Goal: Information Seeking & Learning: Learn about a topic

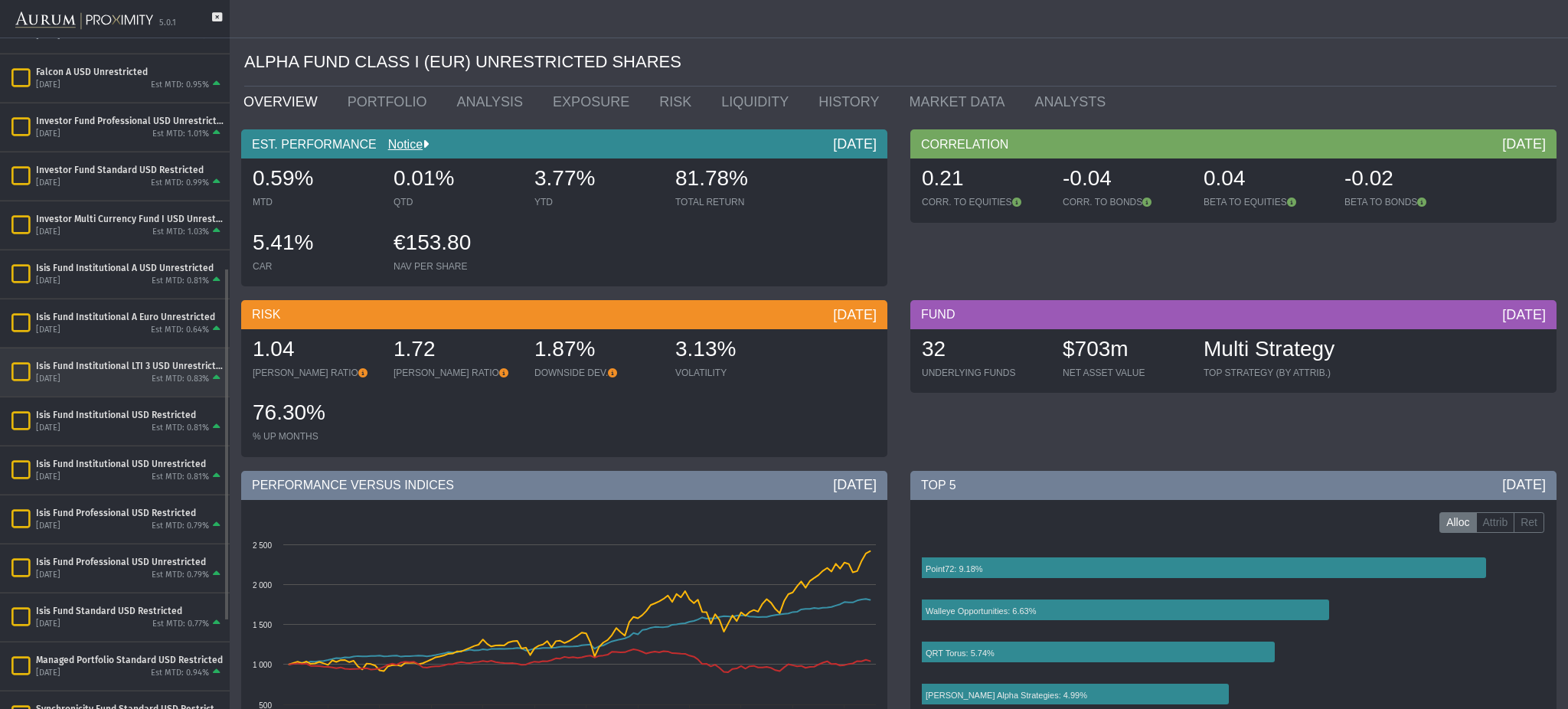
scroll to position [436, 0]
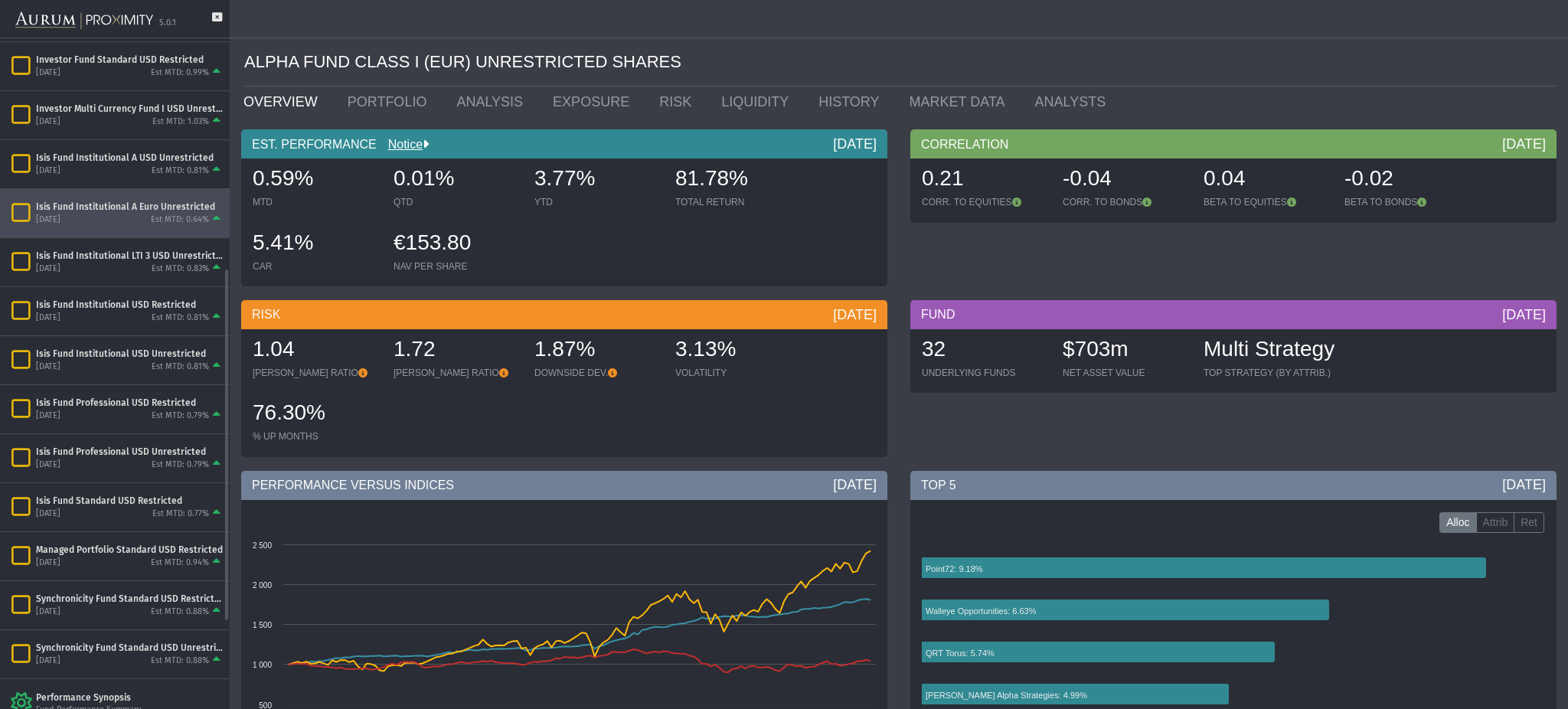
click at [133, 225] on div "[DATE] Est MTD: 0.64%" at bounding box center [129, 219] width 188 height 13
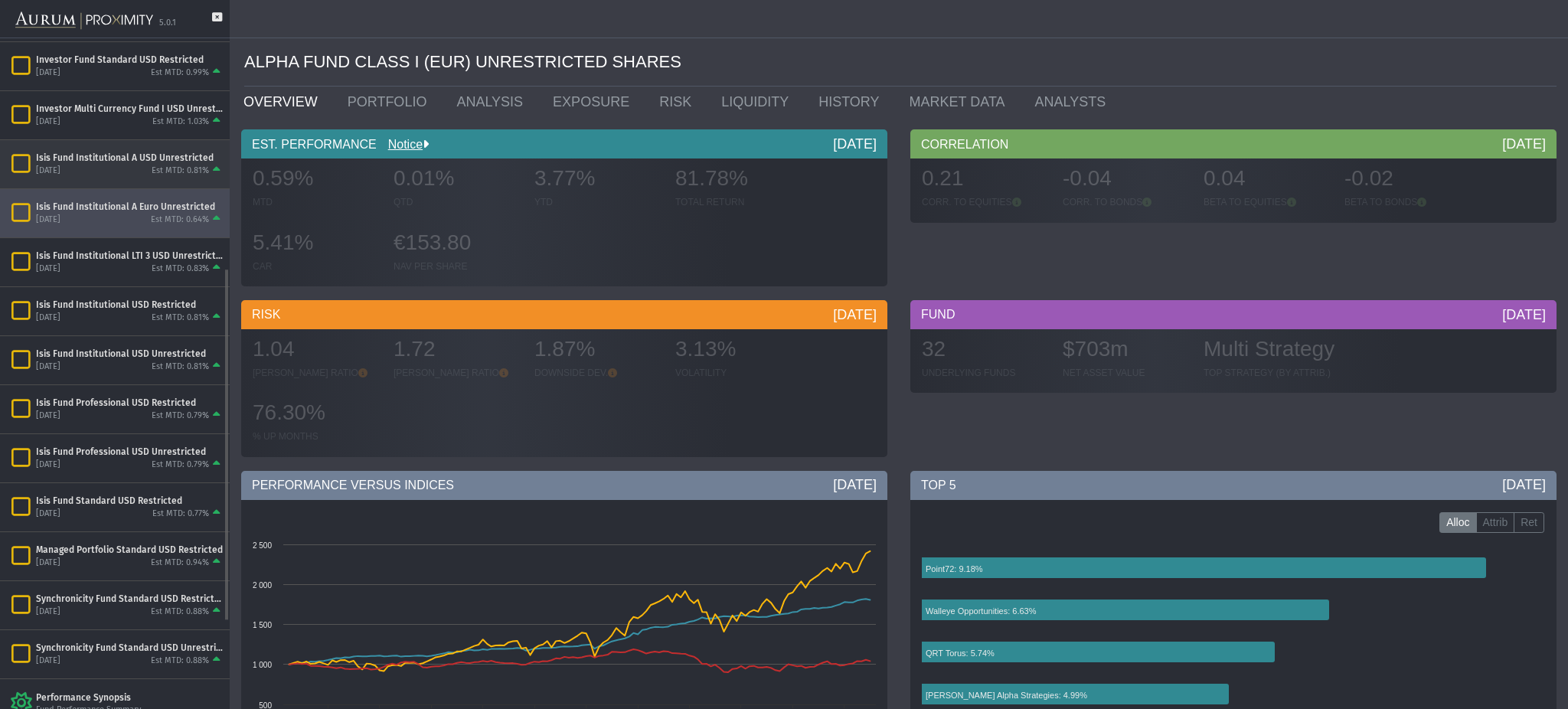
click at [137, 173] on div "[DATE] Est MTD: 0.81%" at bounding box center [129, 170] width 188 height 13
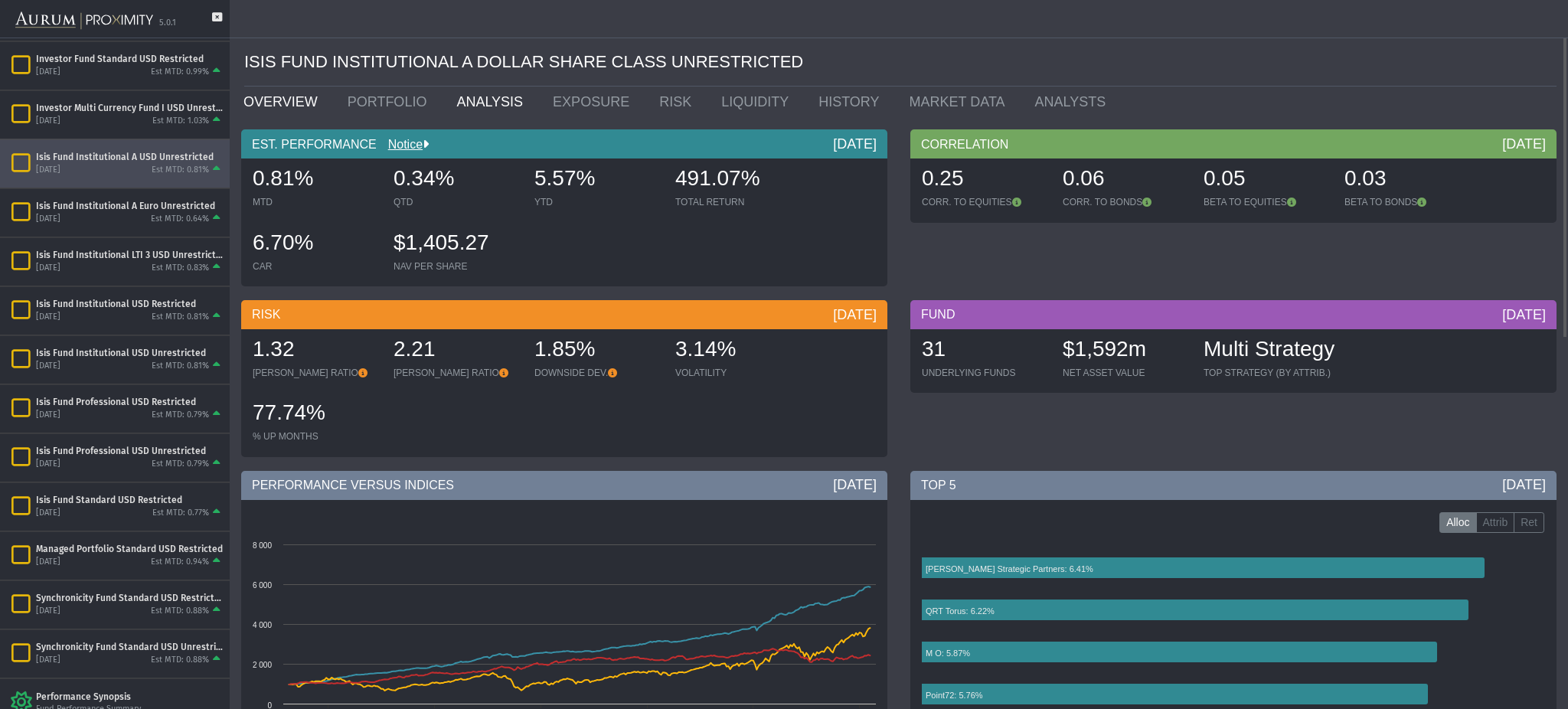
click at [455, 116] on link "ANALYSIS" at bounding box center [493, 101] width 97 height 31
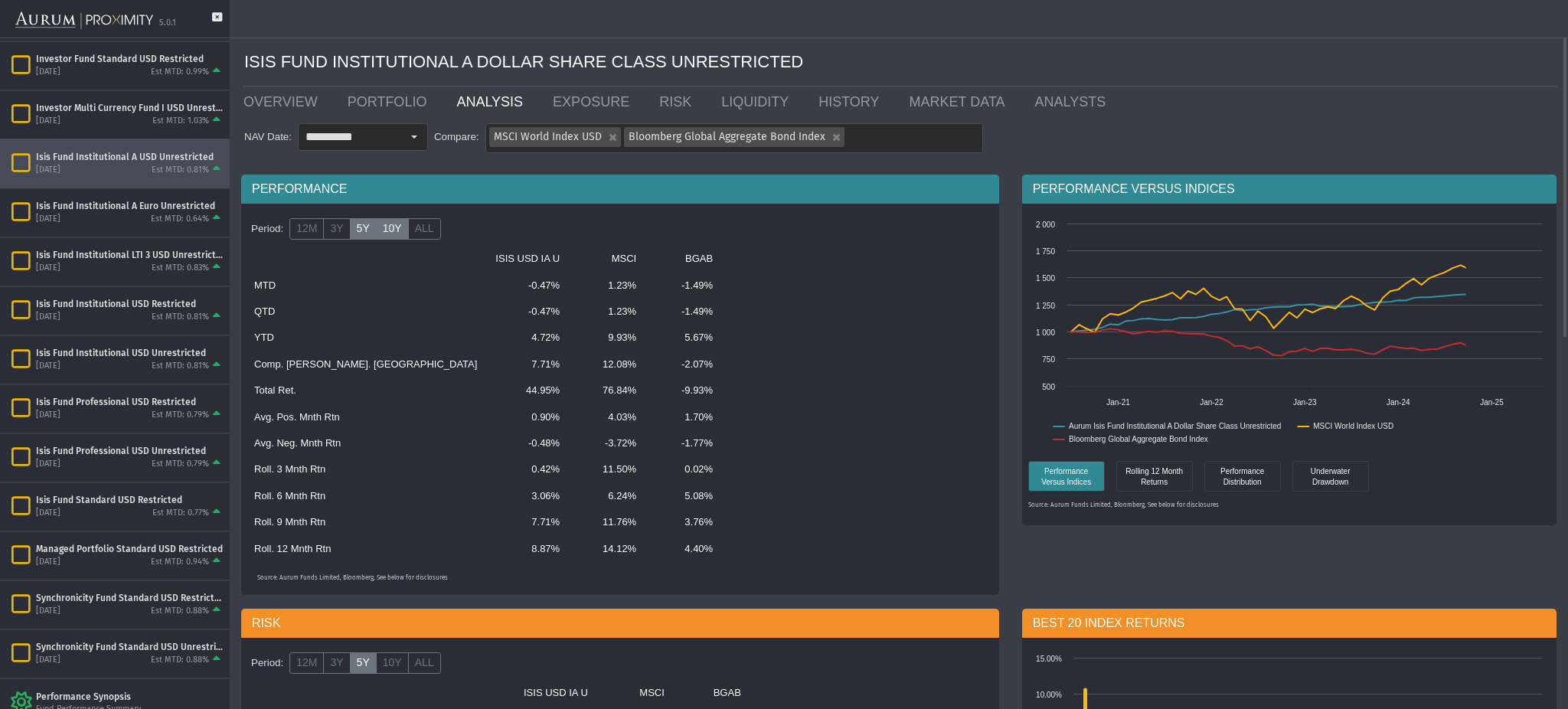
drag, startPoint x: 394, startPoint y: 234, endPoint x: 409, endPoint y: 231, distance: 15.3
click at [393, 234] on label "10Y" at bounding box center [393, 229] width 33 height 21
click at [418, 229] on label "ALL" at bounding box center [424, 229] width 33 height 21
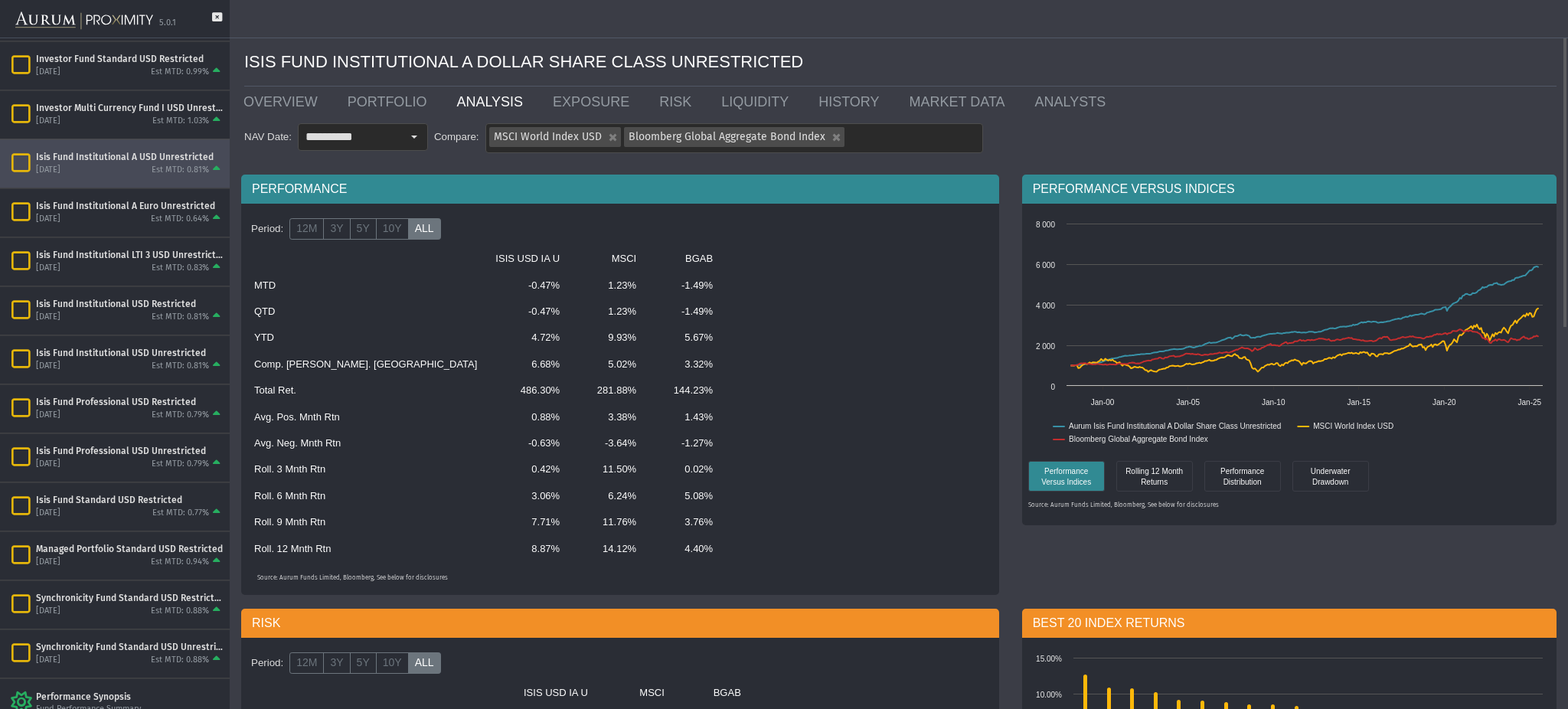
drag, startPoint x: 414, startPoint y: 288, endPoint x: 455, endPoint y: 280, distance: 41.8
click at [486, 280] on td "-0.47%" at bounding box center [527, 285] width 82 height 26
drag, startPoint x: 422, startPoint y: 373, endPoint x: 457, endPoint y: 367, distance: 35.5
click at [486, 367] on td "6.68%" at bounding box center [527, 364] width 82 height 26
click at [387, 233] on label "10Y" at bounding box center [393, 229] width 33 height 21
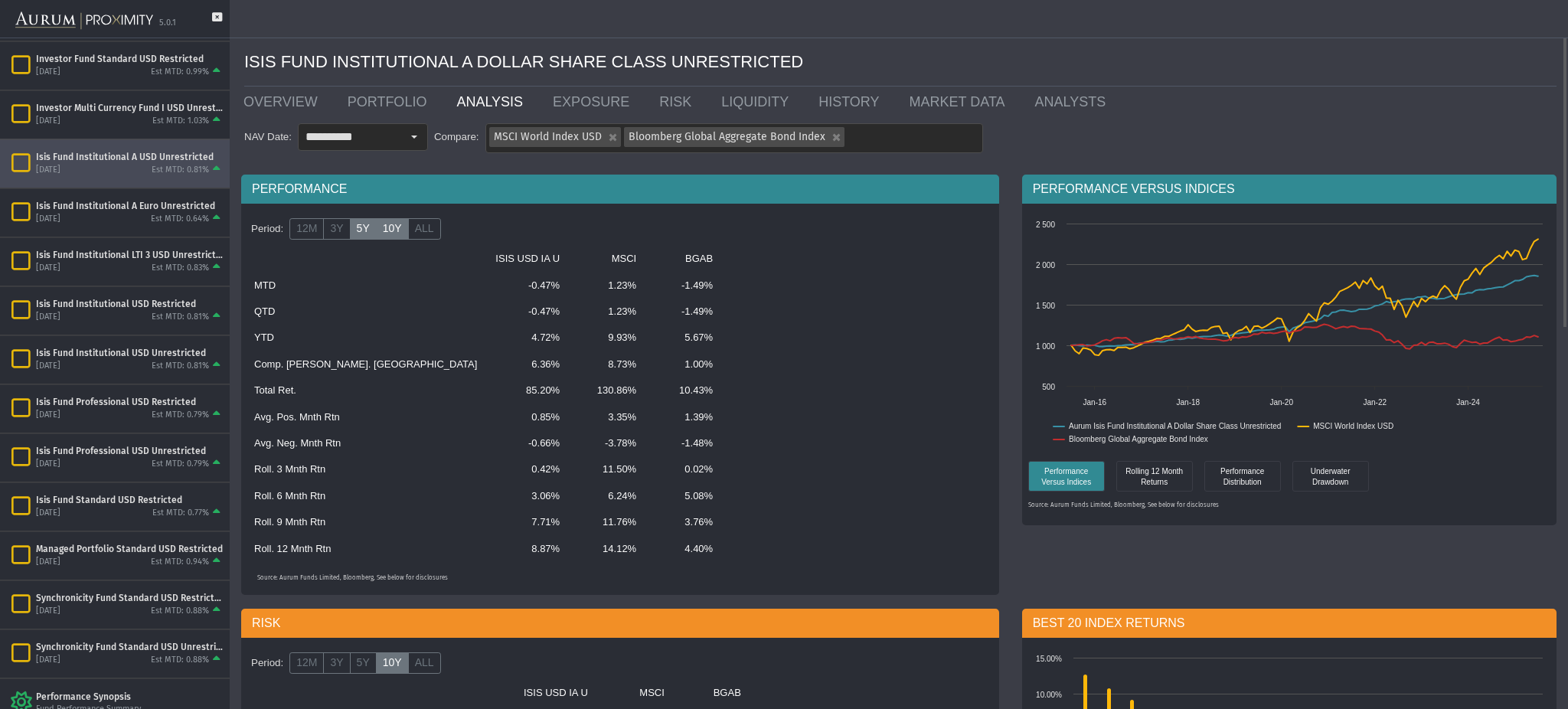
click at [363, 237] on label "5Y" at bounding box center [363, 229] width 27 height 21
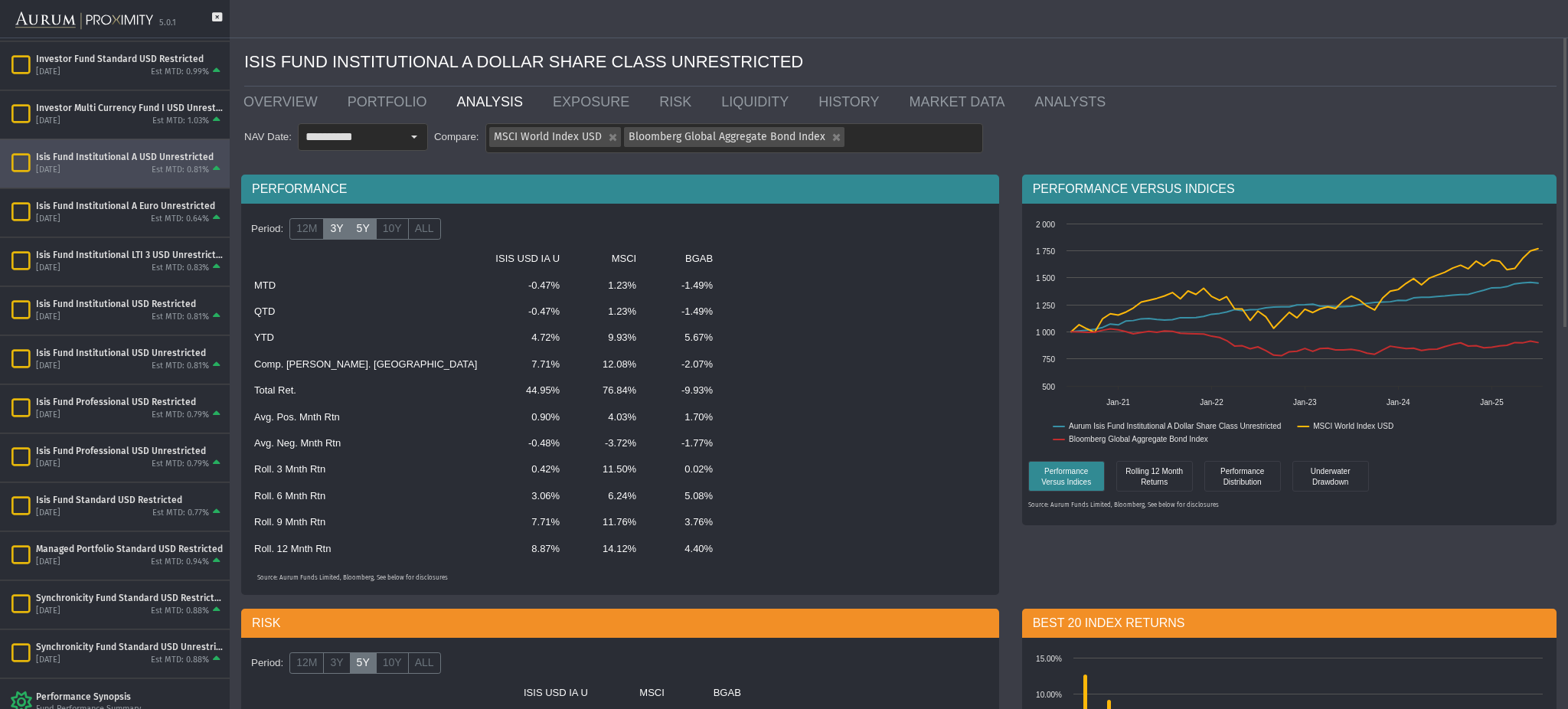
click at [332, 239] on label "3Y" at bounding box center [336, 229] width 27 height 21
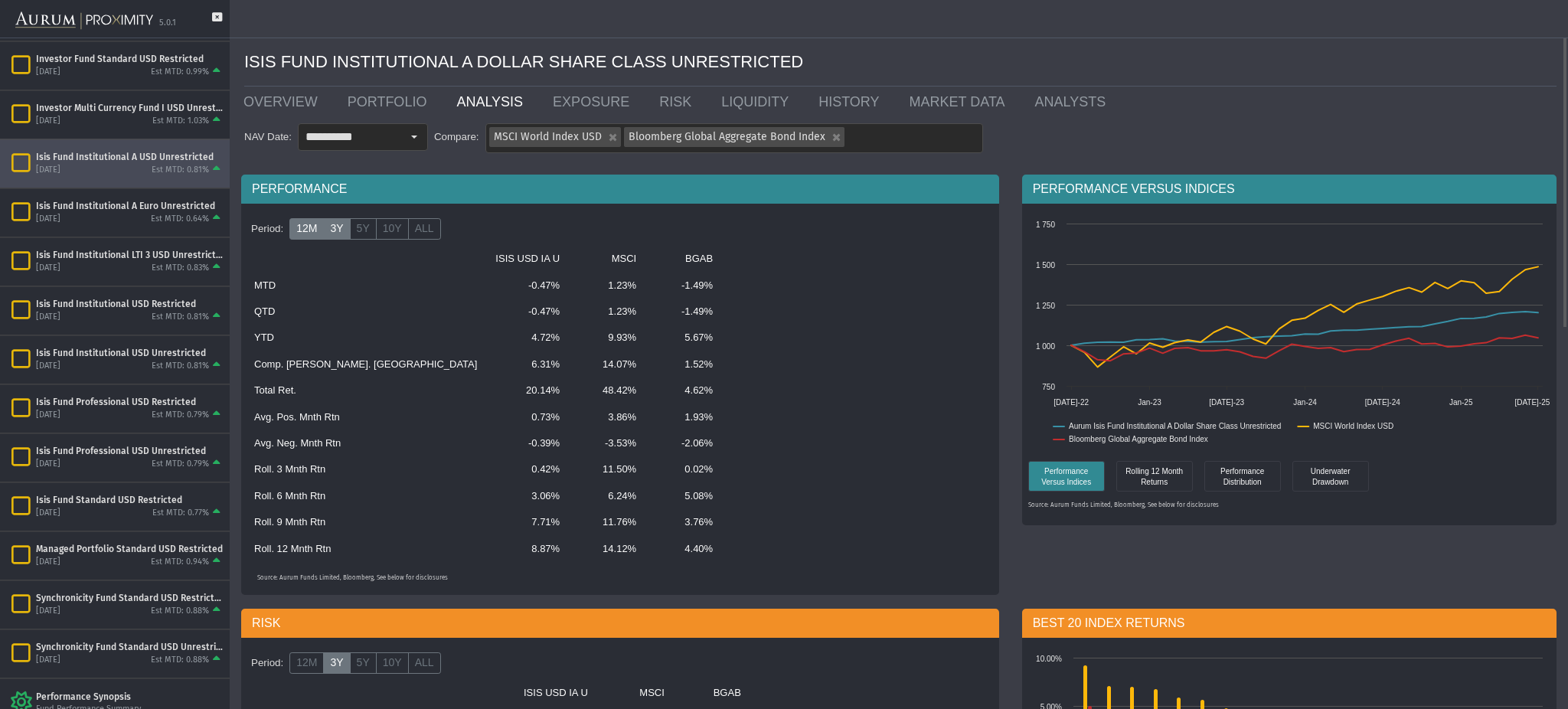
click at [316, 233] on label "12M" at bounding box center [307, 229] width 35 height 21
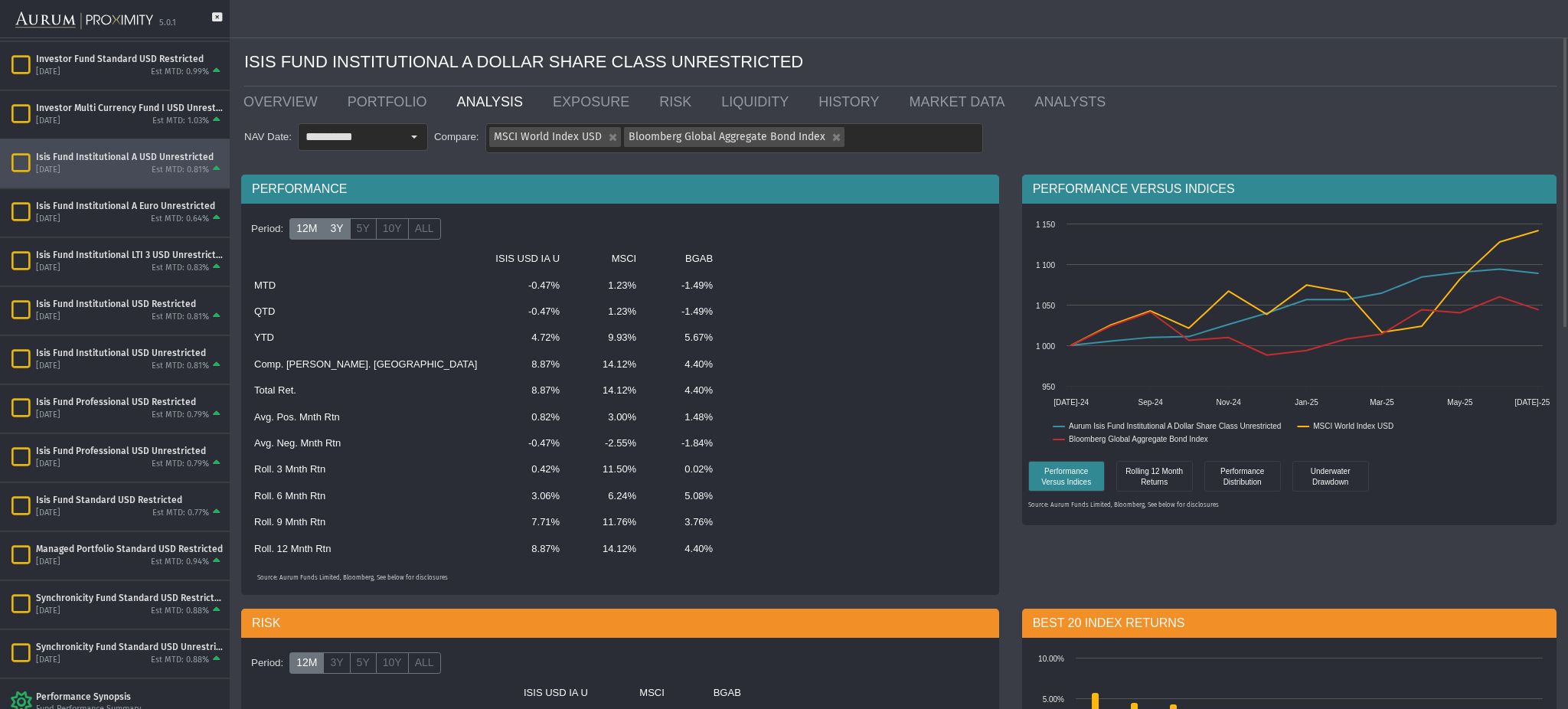
click at [337, 234] on label "3Y" at bounding box center [336, 229] width 27 height 21
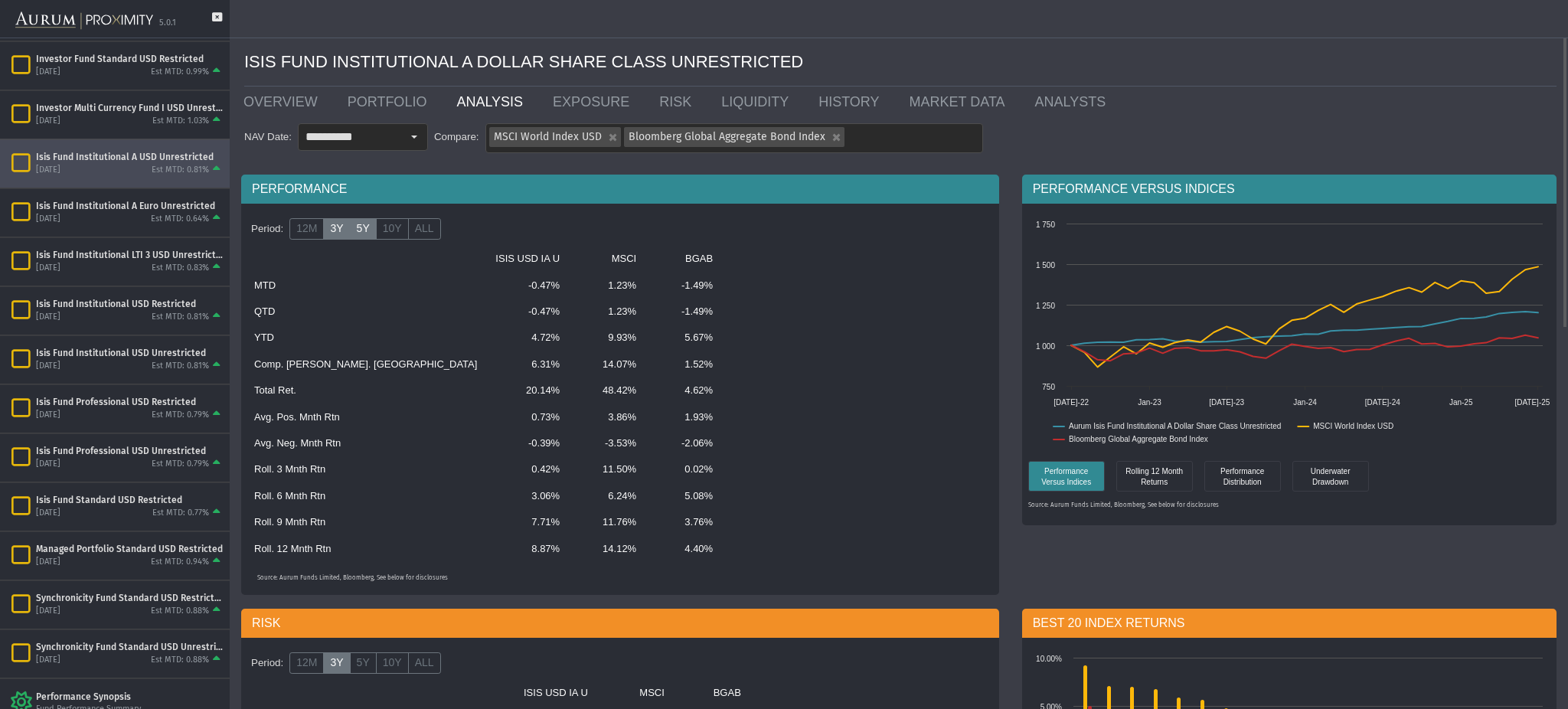
click at [364, 228] on label "5Y" at bounding box center [363, 229] width 27 height 21
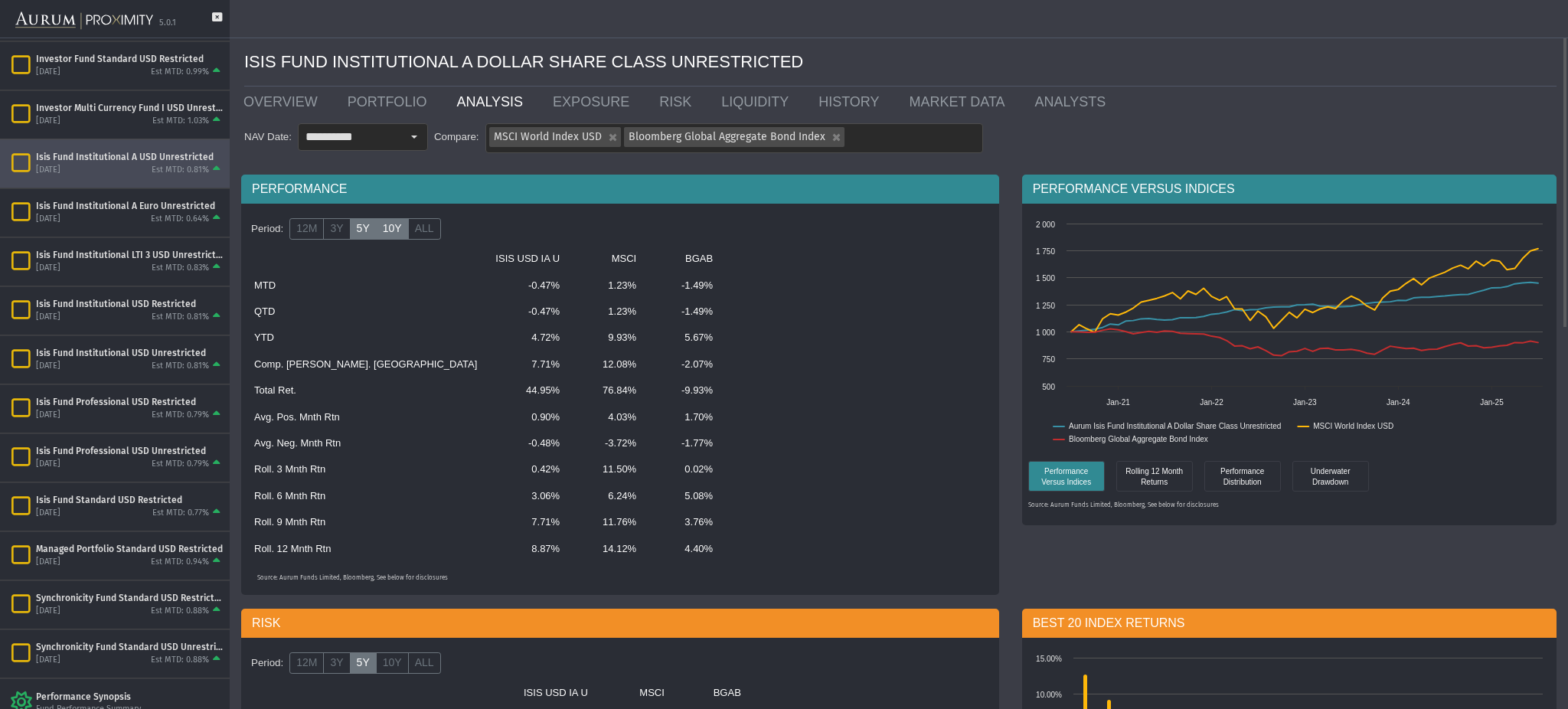
click at [388, 236] on label "10Y" at bounding box center [393, 229] width 33 height 21
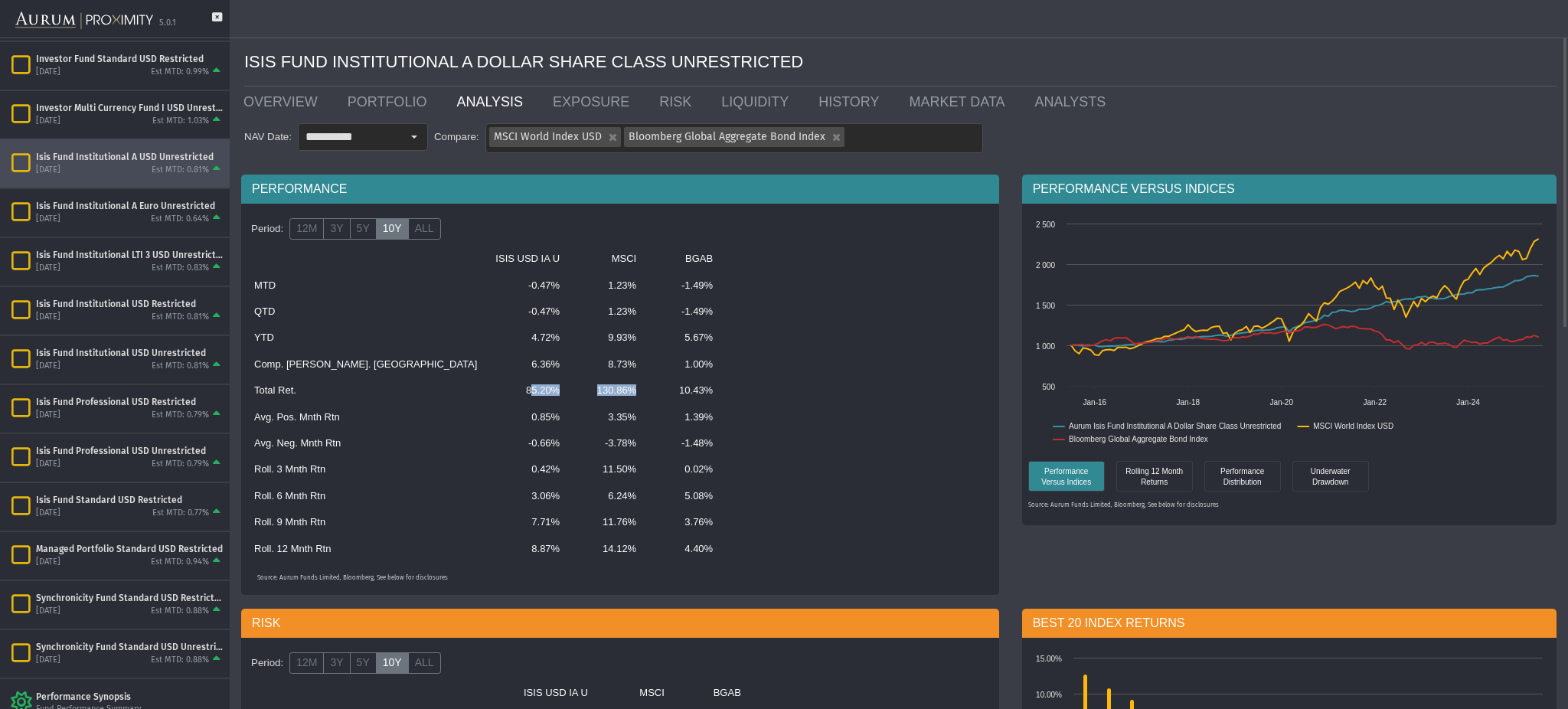
drag, startPoint x: 420, startPoint y: 396, endPoint x: 524, endPoint y: 398, distance: 104.0
click at [524, 398] on tr "Total Ret. 85.20% 130.86% 10.43%" at bounding box center [560, 390] width 630 height 26
click at [442, 238] on div "Period: 12M 3Y 5Y 10Y ALL" at bounding box center [620, 229] width 750 height 26
click at [431, 237] on label "ALL" at bounding box center [424, 229] width 33 height 21
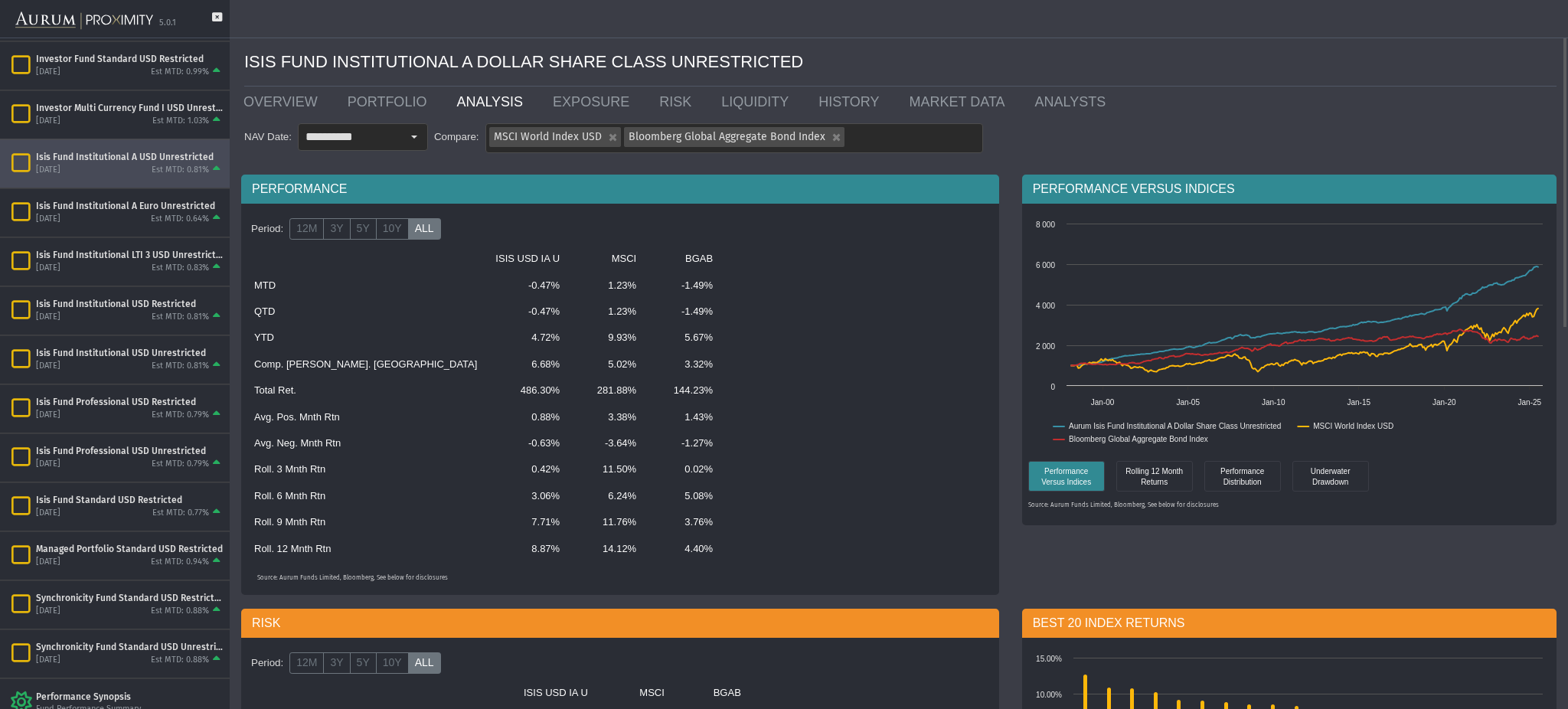
drag, startPoint x: 401, startPoint y: 389, endPoint x: 530, endPoint y: 385, distance: 129.1
click at [530, 385] on tr "Total Ret. 486.30% 281.88% 144.23%" at bounding box center [560, 390] width 630 height 26
click at [385, 233] on label "10Y" at bounding box center [393, 229] width 33 height 21
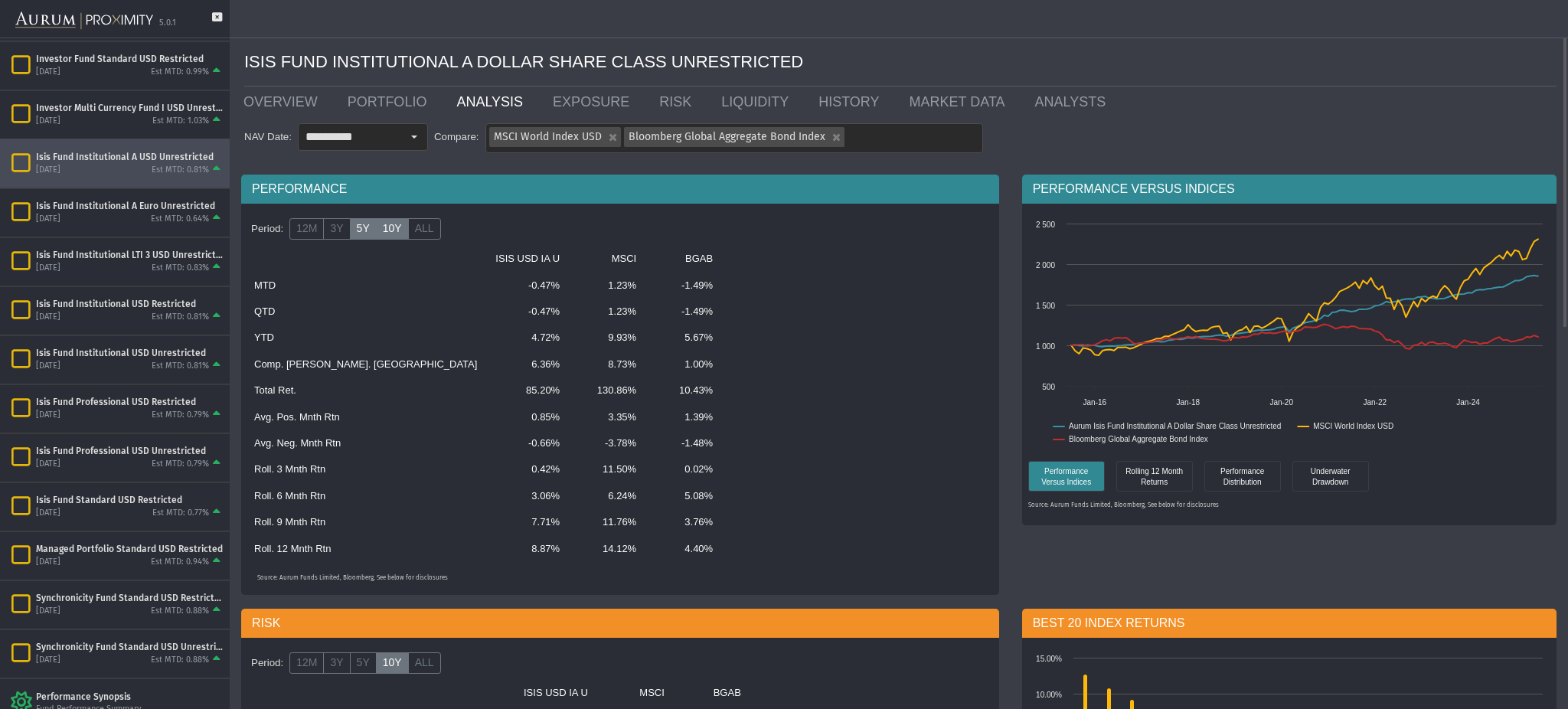
click at [362, 233] on label "5Y" at bounding box center [363, 229] width 27 height 21
